Goal: Task Accomplishment & Management: Use online tool/utility

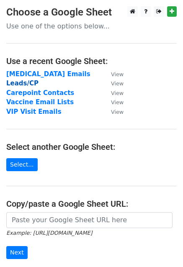
click at [27, 82] on strong "Leads/CP" at bounding box center [22, 83] width 32 height 8
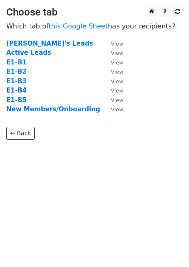
click at [15, 92] on strong "E1-B4" at bounding box center [16, 91] width 20 height 8
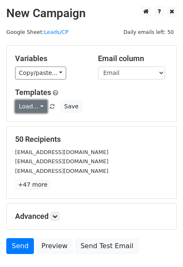
click at [36, 104] on link "Load..." at bounding box center [31, 106] width 32 height 13
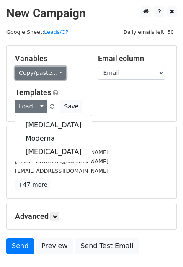
click at [54, 69] on link "Copy/paste..." at bounding box center [40, 72] width 51 height 13
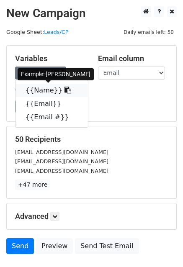
click at [39, 90] on link "{{Name}}" at bounding box center [51, 90] width 72 height 13
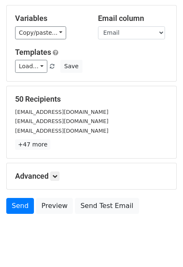
scroll to position [57, 0]
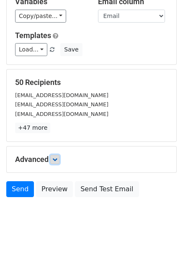
click at [57, 158] on icon at bounding box center [54, 159] width 5 height 5
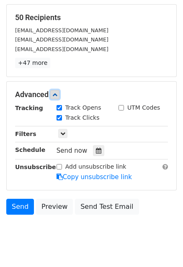
scroll to position [123, 0]
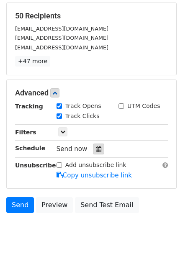
click at [96, 147] on icon at bounding box center [98, 149] width 5 height 6
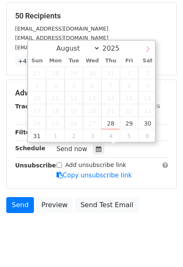
select select "8"
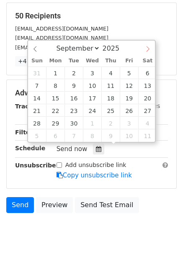
click at [148, 45] on span at bounding box center [147, 48] width 14 height 14
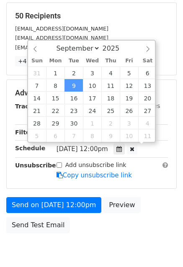
scroll to position [0, 0]
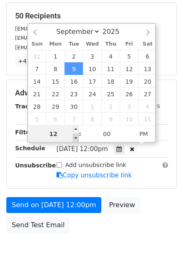
type input "2025-09-09 11:00"
type input "11"
click at [75, 138] on span at bounding box center [76, 138] width 6 height 8
type input "2025-09-09 10:00"
type input "10"
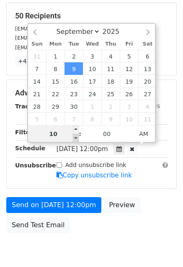
click at [75, 138] on span at bounding box center [76, 138] width 6 height 8
type input "2025-09-09 09:00"
type input "09"
click at [75, 138] on span at bounding box center [76, 138] width 6 height 8
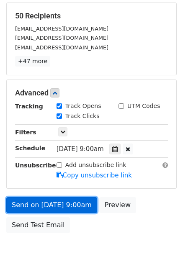
click at [54, 202] on link "Send on Sep 9 at 9:00am" at bounding box center [51, 205] width 91 height 16
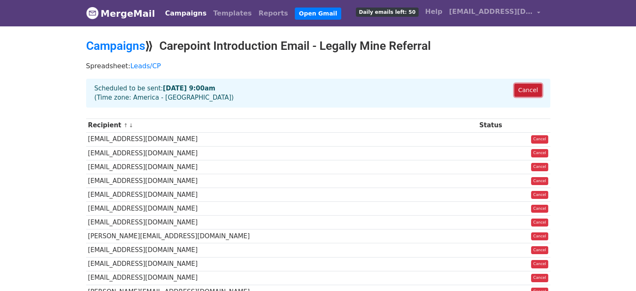
click at [529, 92] on link "Cancel" at bounding box center [527, 90] width 27 height 13
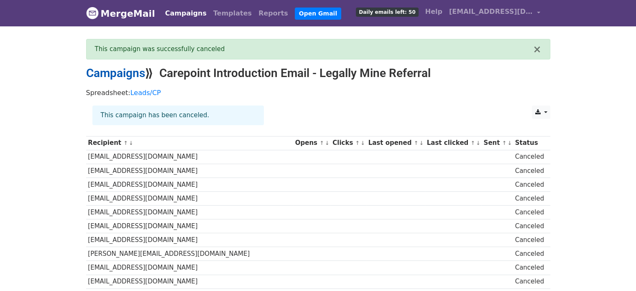
click at [130, 71] on link "Campaigns" at bounding box center [115, 73] width 59 height 14
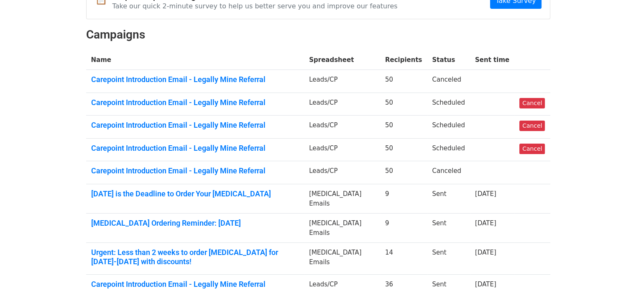
scroll to position [109, 0]
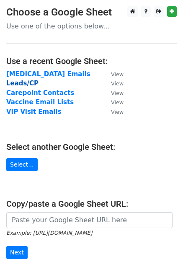
click at [20, 83] on strong "Leads/CP" at bounding box center [22, 83] width 32 height 8
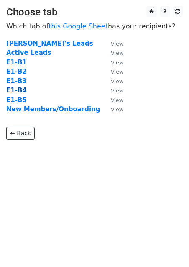
click at [19, 91] on strong "E1-B4" at bounding box center [16, 91] width 20 height 8
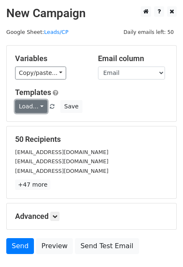
click at [30, 108] on link "Load..." at bounding box center [31, 106] width 32 height 13
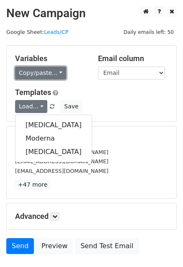
click at [57, 71] on link "Copy/paste..." at bounding box center [40, 72] width 51 height 13
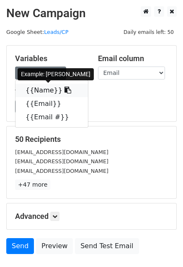
click at [43, 90] on link "{{Name}}" at bounding box center [51, 90] width 72 height 13
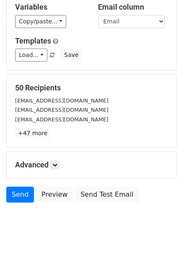
scroll to position [57, 0]
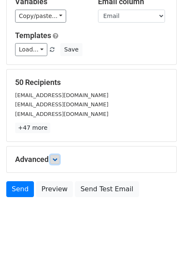
click at [56, 160] on icon at bounding box center [54, 159] width 5 height 5
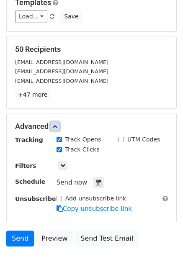
scroll to position [94, 0]
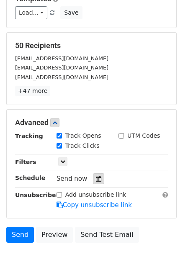
click at [96, 178] on icon at bounding box center [98, 179] width 5 height 6
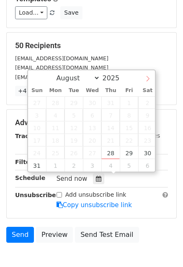
select select "8"
click at [146, 82] on span at bounding box center [147, 77] width 14 height 14
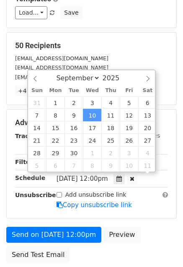
scroll to position [0, 0]
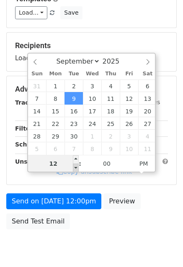
type input "2025-09-09 11:00"
type input "11"
click at [74, 168] on span at bounding box center [76, 167] width 6 height 8
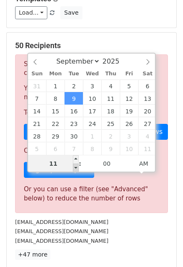
type input "2025-09-09 10:00"
type input "10"
click at [74, 168] on span at bounding box center [76, 167] width 6 height 8
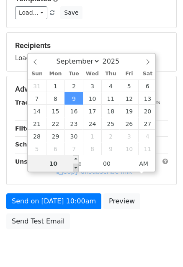
type input "2025-09-09 09:00"
type input "09"
click at [74, 168] on span at bounding box center [76, 167] width 6 height 8
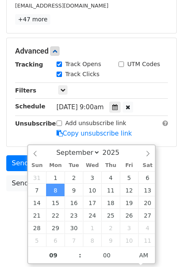
scroll to position [158, 0]
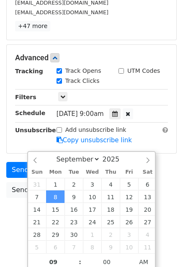
click at [17, 214] on body "New Campaign Daily emails left: 50 Google Sheet: Leads/CP Variables Copy/paste.…" at bounding box center [91, 42] width 183 height 388
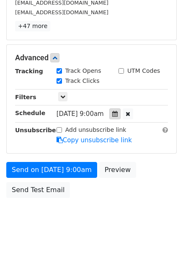
click at [117, 111] on icon at bounding box center [114, 114] width 5 height 6
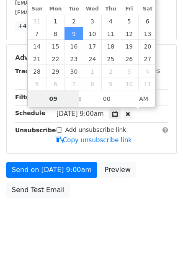
scroll to position [125, 0]
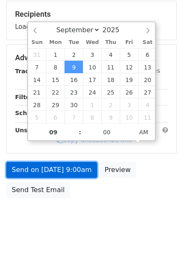
click at [54, 166] on link "Send on Sep 9 at 9:00am" at bounding box center [51, 170] width 91 height 16
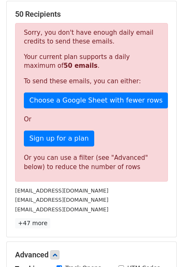
scroll to position [321, 0]
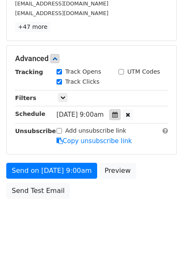
click at [115, 110] on div at bounding box center [114, 114] width 11 height 11
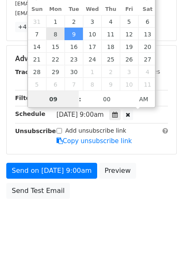
type input "2025-09-08 09:00"
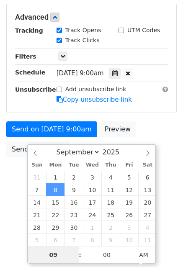
scroll to position [165, 0]
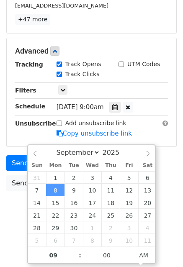
click at [18, 214] on body "New Campaign Daily emails left: 50 Google Sheet: Leads/CP Variables Copy/paste.…" at bounding box center [91, 35] width 183 height 388
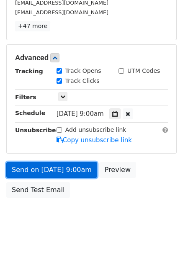
click at [77, 171] on link "Send on Sep 8 at 9:00am" at bounding box center [51, 170] width 91 height 16
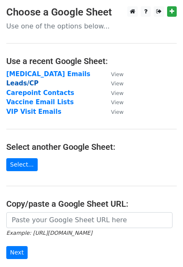
click at [28, 80] on strong "Leads/CP" at bounding box center [22, 83] width 32 height 8
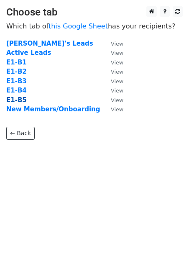
click at [17, 97] on strong "E1-B5" at bounding box center [16, 100] width 20 height 8
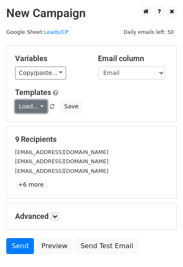
click at [28, 107] on link "Load..." at bounding box center [31, 106] width 32 height 13
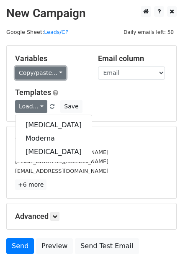
click at [52, 72] on link "Copy/paste..." at bounding box center [40, 72] width 51 height 13
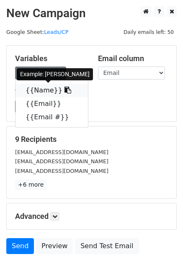
click at [40, 88] on link "{{Name}}" at bounding box center [51, 90] width 72 height 13
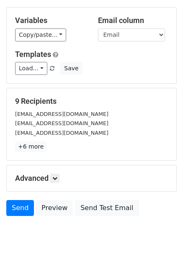
scroll to position [41, 0]
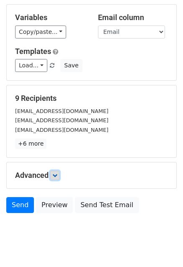
click at [57, 173] on icon at bounding box center [54, 175] width 5 height 5
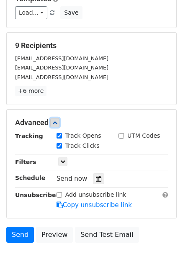
scroll to position [0, 0]
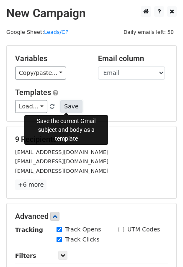
click at [68, 105] on button "Save" at bounding box center [71, 106] width 22 height 13
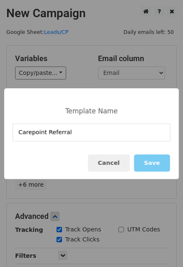
type input "Carepoint Referral"
click at [166, 170] on button "Save" at bounding box center [152, 162] width 36 height 17
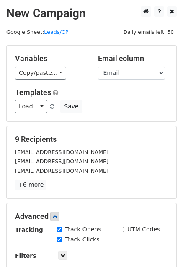
scroll to position [139, 0]
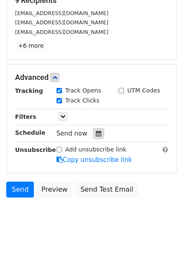
click at [96, 133] on icon at bounding box center [98, 133] width 5 height 6
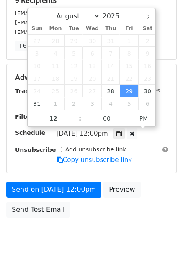
click at [75, 137] on div "[DATE]-08-29 12:00" at bounding box center [105, 133] width 98 height 11
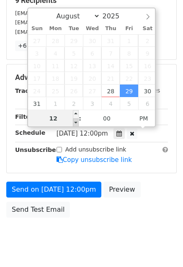
type input "[DATE] 11:00"
type input "11"
click at [76, 122] on span at bounding box center [76, 122] width 6 height 8
type input "[DATE] 10:00"
type input "10"
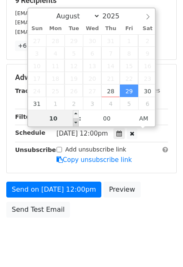
click at [76, 122] on span at bounding box center [76, 122] width 6 height 8
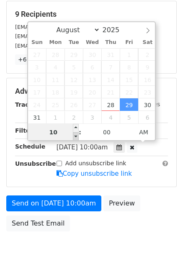
type input "[DATE] 10:00"
select select "8"
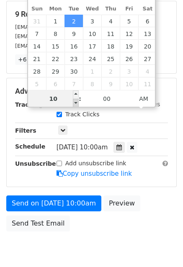
type input "[DATE] 09:00"
type input "09"
click at [76, 103] on span at bounding box center [76, 103] width 6 height 8
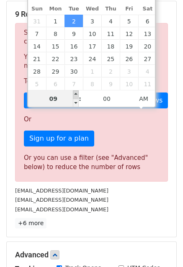
type input "[DATE] 10:00"
type input "10"
click at [73, 91] on span at bounding box center [76, 94] width 6 height 8
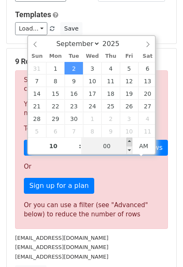
scroll to position [76, 0]
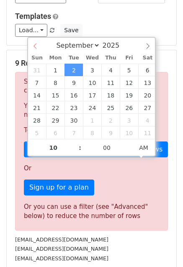
select select "7"
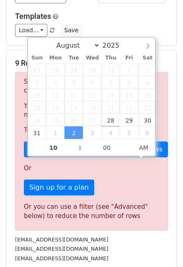
click at [35, 43] on div "August September October November [DATE]" at bounding box center [91, 45] width 127 height 14
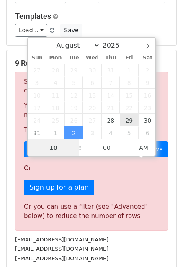
type input "[DATE] 10:00"
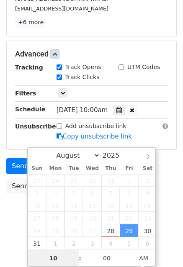
scroll to position [165, 0]
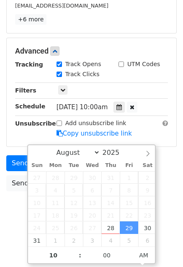
click at [15, 223] on body "New Campaign Daily emails left: 50 Google Sheet: Leads/CP Variables Copy/paste.…" at bounding box center [91, 35] width 183 height 388
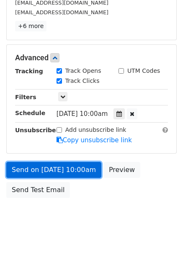
click at [48, 166] on link "Send on [DATE] 10:00am" at bounding box center [53, 170] width 95 height 16
